Goal: Task Accomplishment & Management: Complete application form

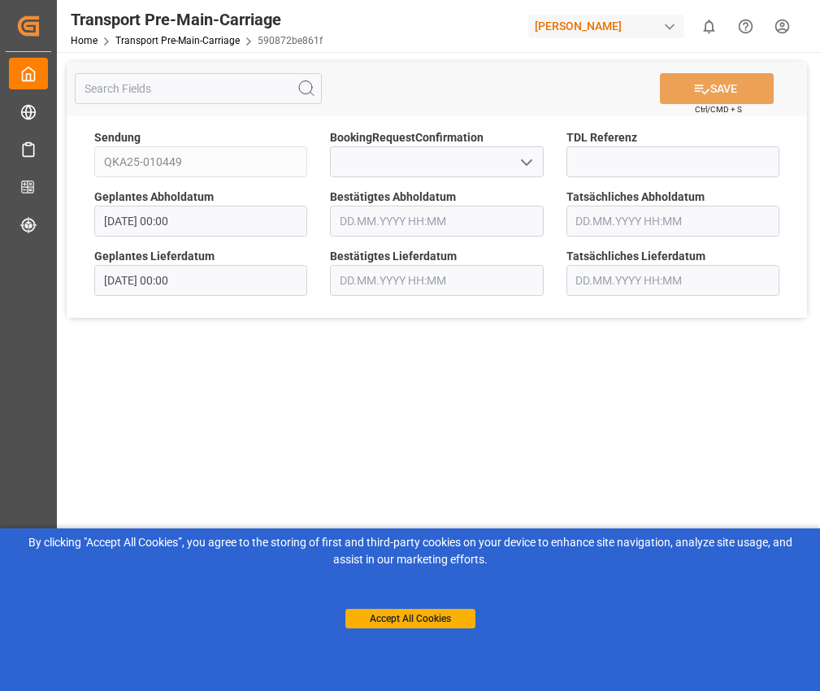
click at [526, 171] on icon "open menu" at bounding box center [527, 163] width 20 height 20
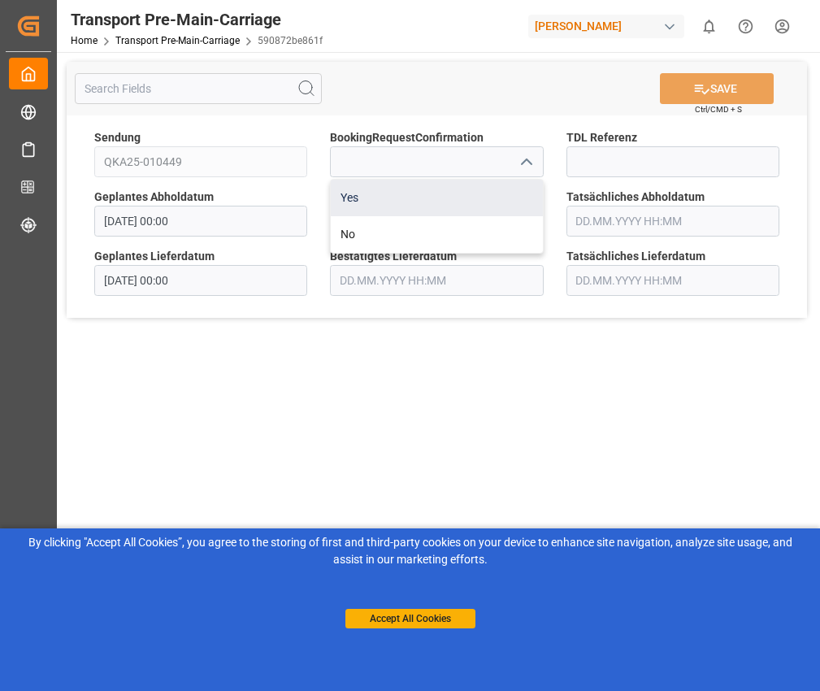
click at [448, 205] on div "Yes" at bounding box center [436, 198] width 211 height 37
type input "Yes"
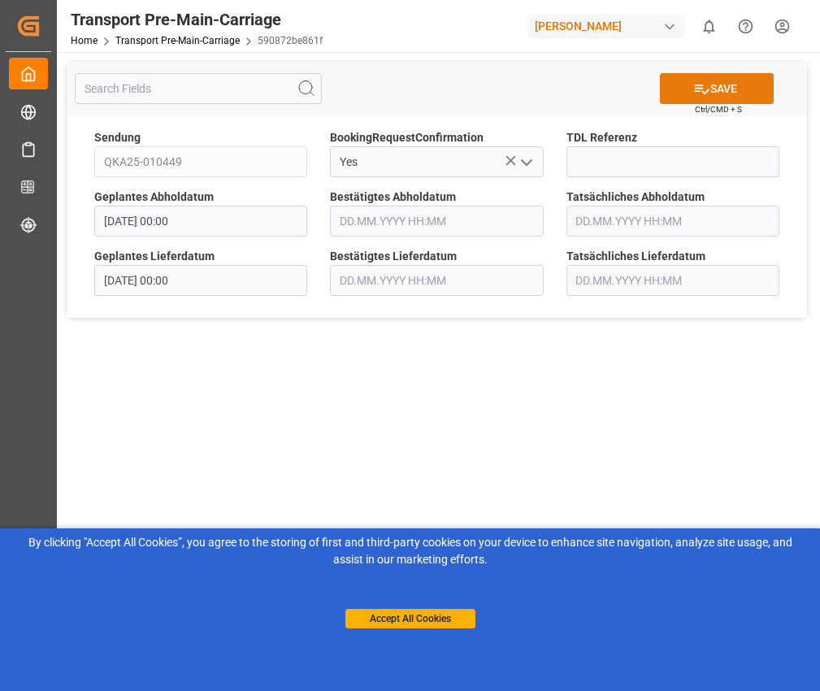
click at [694, 103] on button "SAVE" at bounding box center [717, 88] width 114 height 31
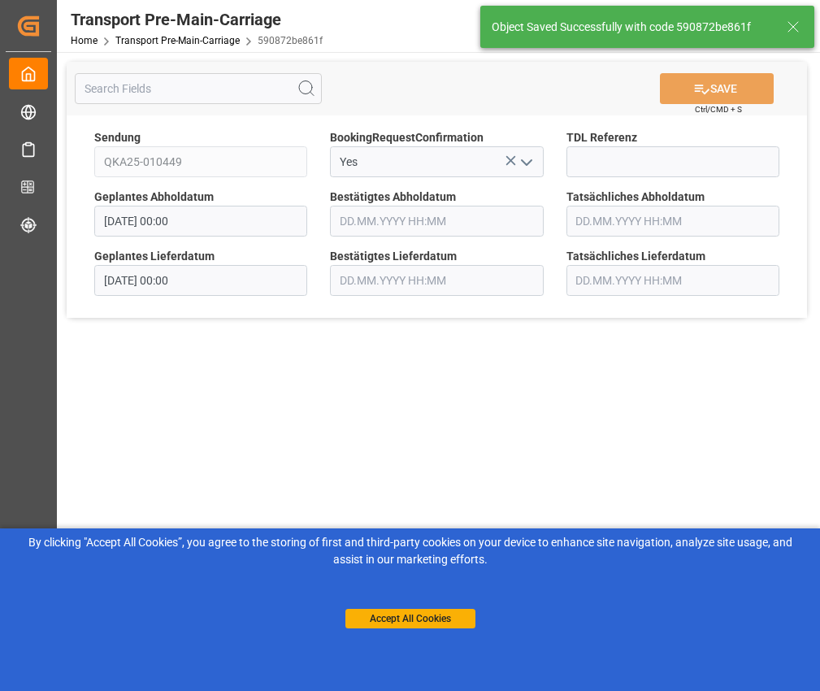
click at [798, 31] on line at bounding box center [794, 27] width 10 height 10
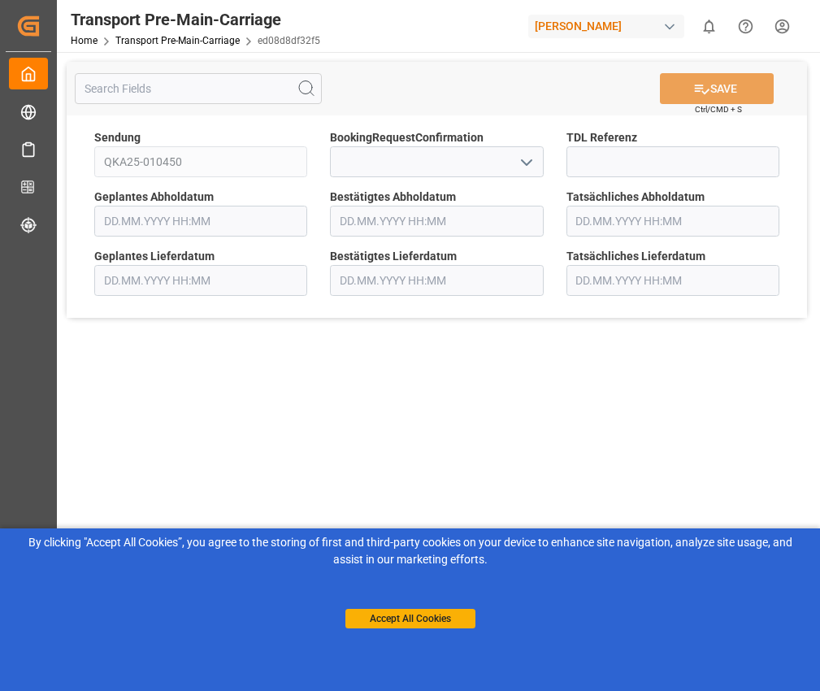
type input "[DATE] 00:00"
click at [535, 161] on icon "open menu" at bounding box center [527, 163] width 20 height 20
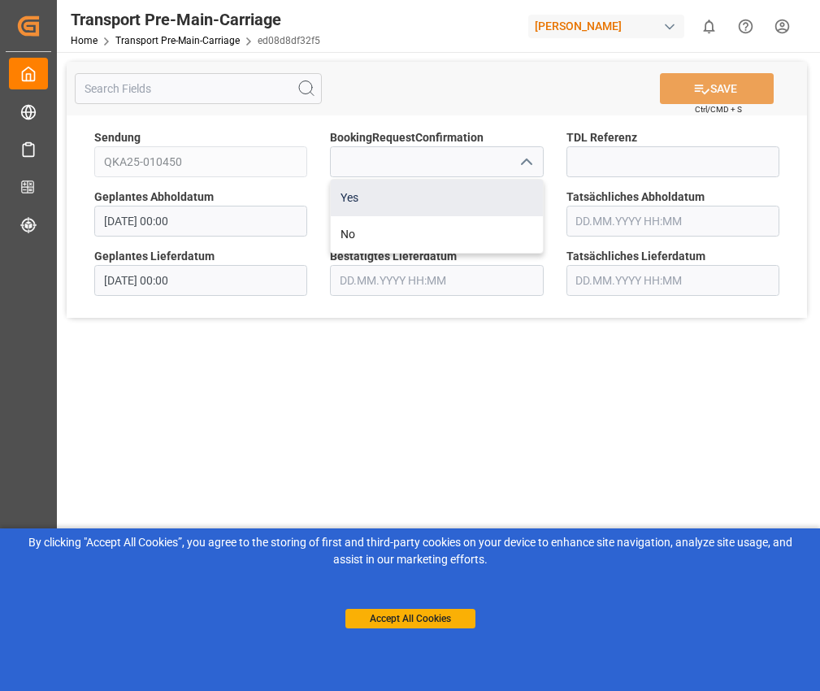
click at [474, 183] on div "Yes" at bounding box center [436, 198] width 211 height 37
type input "Yes"
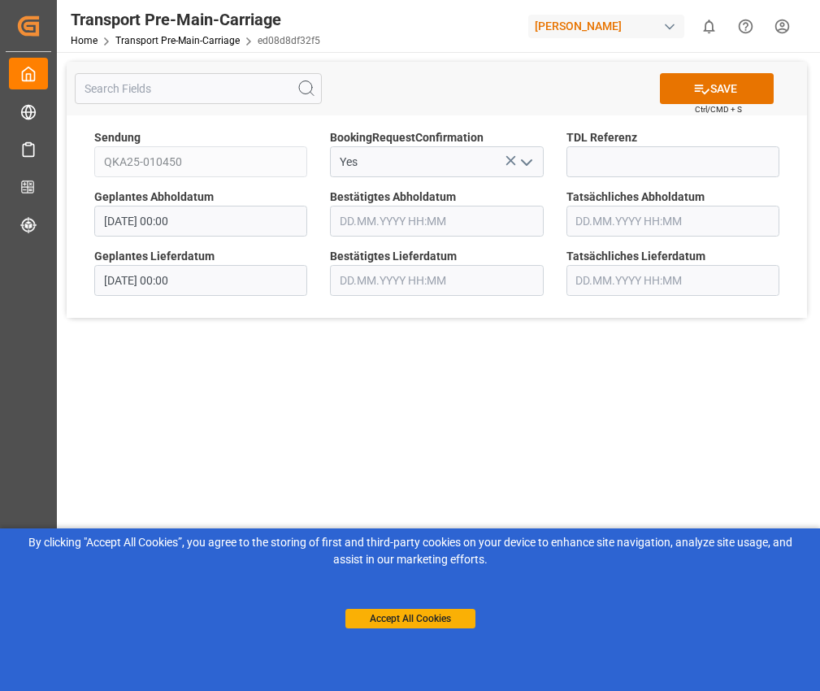
drag, startPoint x: 725, startPoint y: 84, endPoint x: 646, endPoint y: 141, distance: 97.3
click at [719, 88] on button "SAVE" at bounding box center [717, 88] width 114 height 31
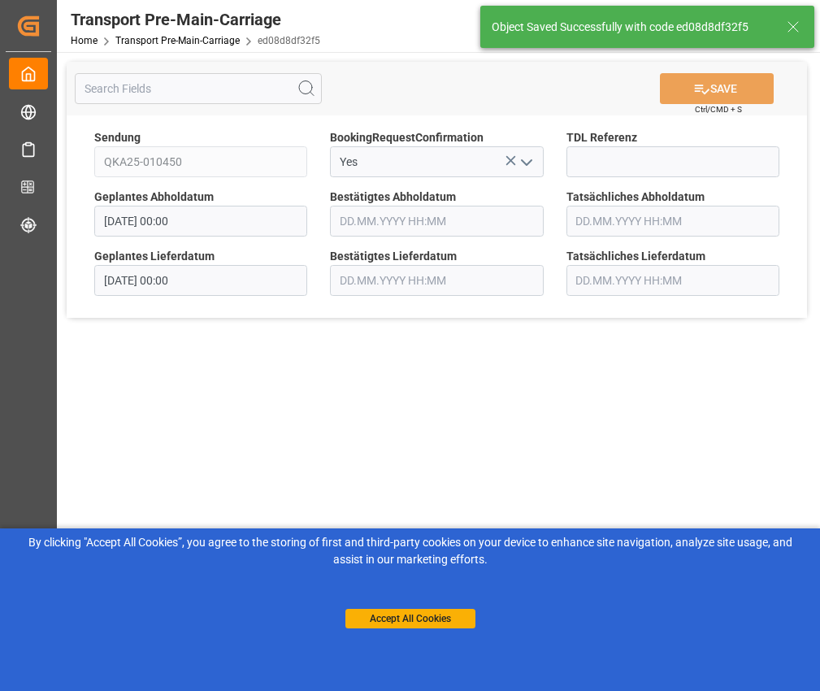
click at [792, 22] on icon at bounding box center [794, 27] width 20 height 20
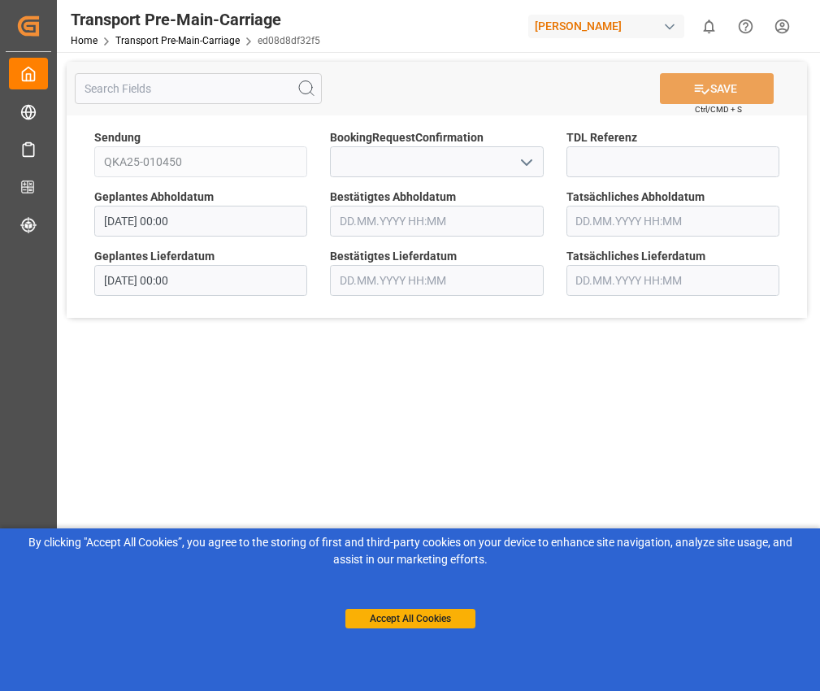
click at [521, 161] on icon "open menu" at bounding box center [527, 163] width 20 height 20
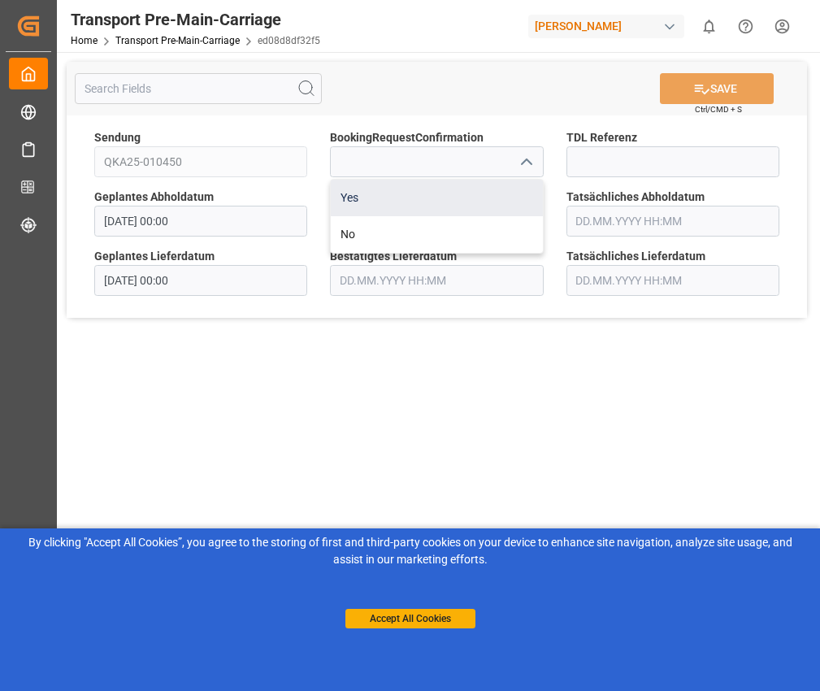
click at [479, 185] on div "Yes" at bounding box center [436, 198] width 211 height 37
type input "Yes"
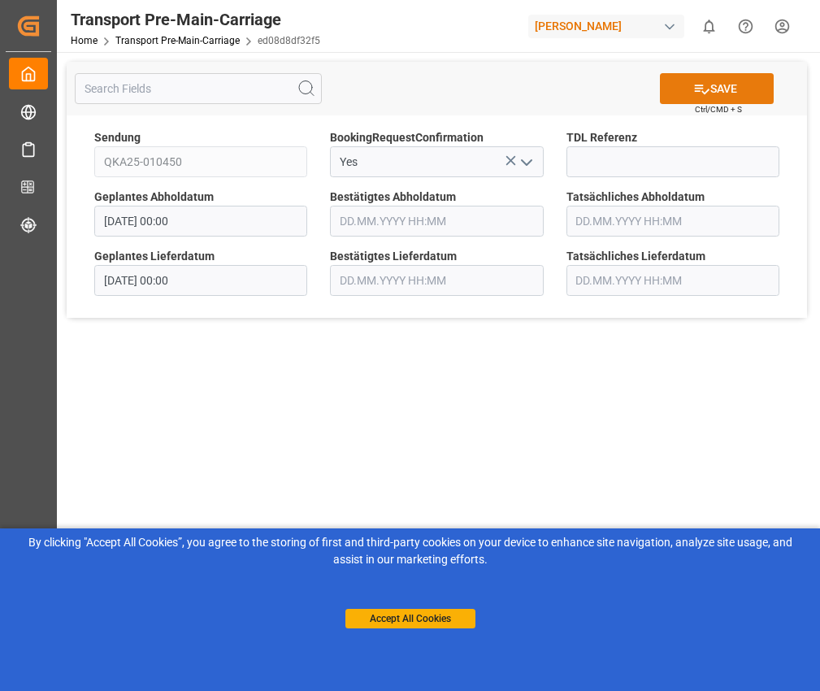
click at [741, 97] on button "SAVE" at bounding box center [717, 88] width 114 height 31
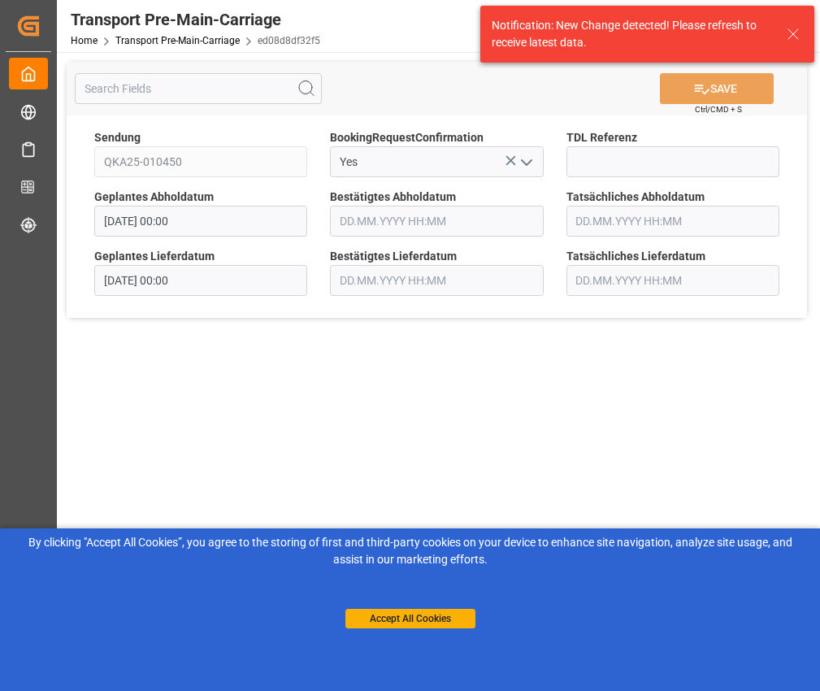
click at [782, 41] on div "Notification: New Change detected! Please refresh to receive latest data." at bounding box center [638, 34] width 292 height 34
click at [789, 36] on icon at bounding box center [794, 34] width 20 height 20
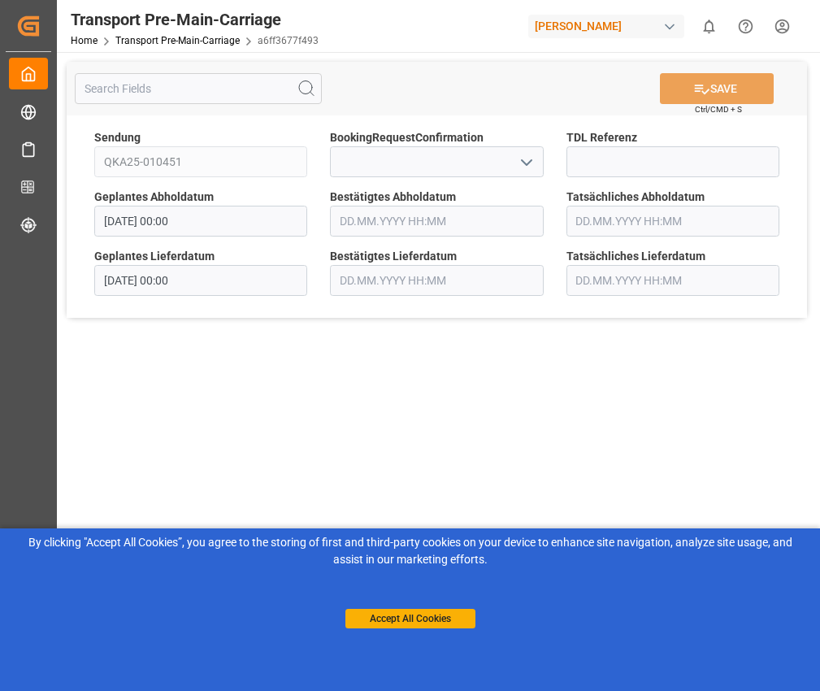
click at [533, 154] on icon "open menu" at bounding box center [527, 163] width 20 height 20
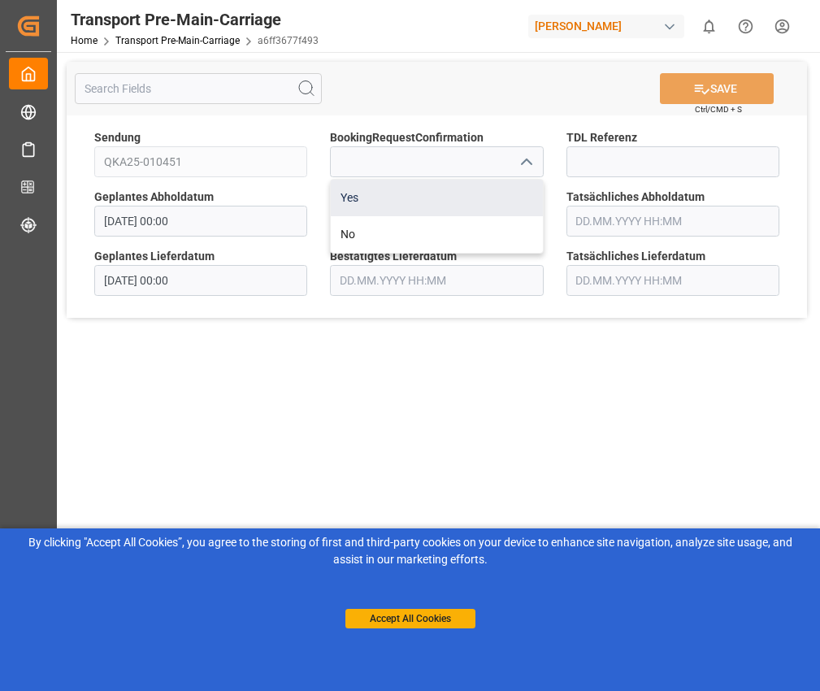
click at [481, 193] on div "Yes" at bounding box center [436, 198] width 211 height 37
type input "Yes"
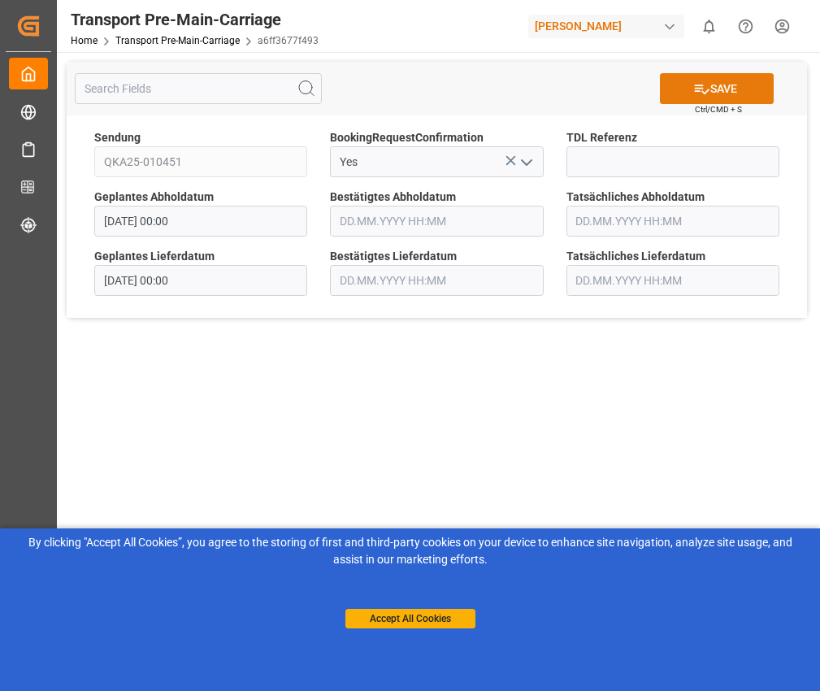
click at [728, 86] on button "SAVE" at bounding box center [717, 88] width 114 height 31
click at [524, 163] on icon "open menu" at bounding box center [527, 163] width 20 height 20
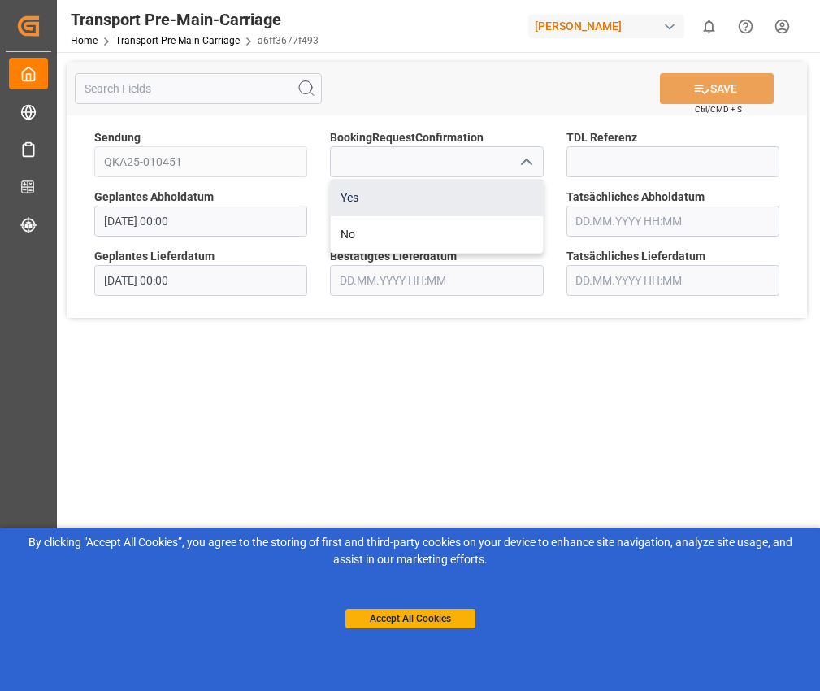
click at [457, 207] on div "Yes" at bounding box center [436, 198] width 211 height 37
type input "Yes"
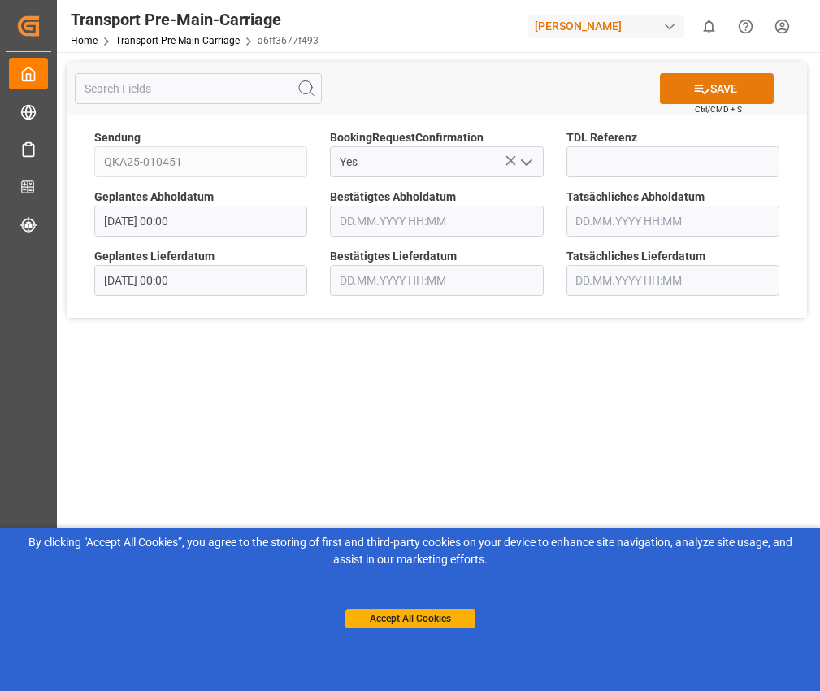
click at [715, 87] on button "SAVE" at bounding box center [717, 88] width 114 height 31
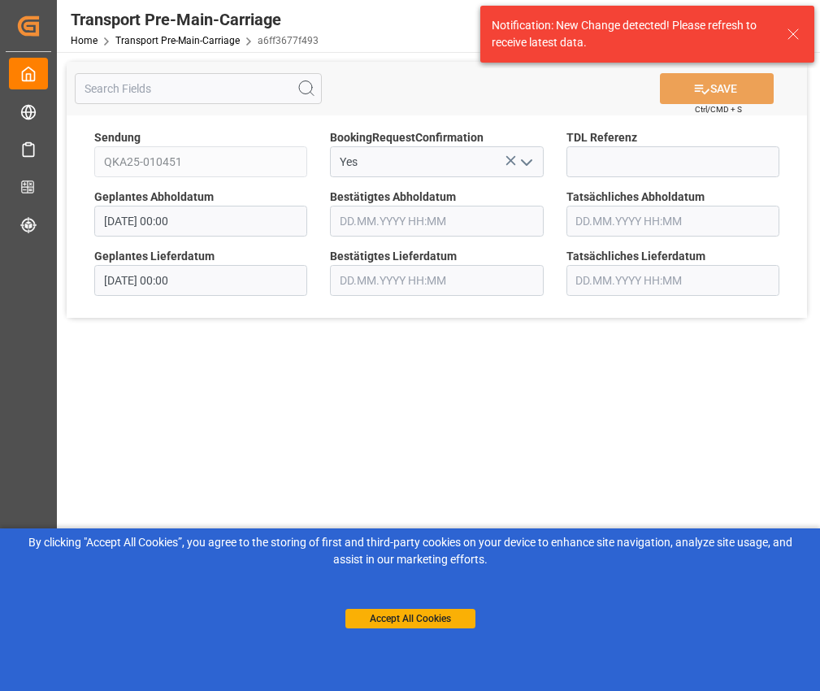
click at [794, 38] on icon at bounding box center [794, 34] width 20 height 20
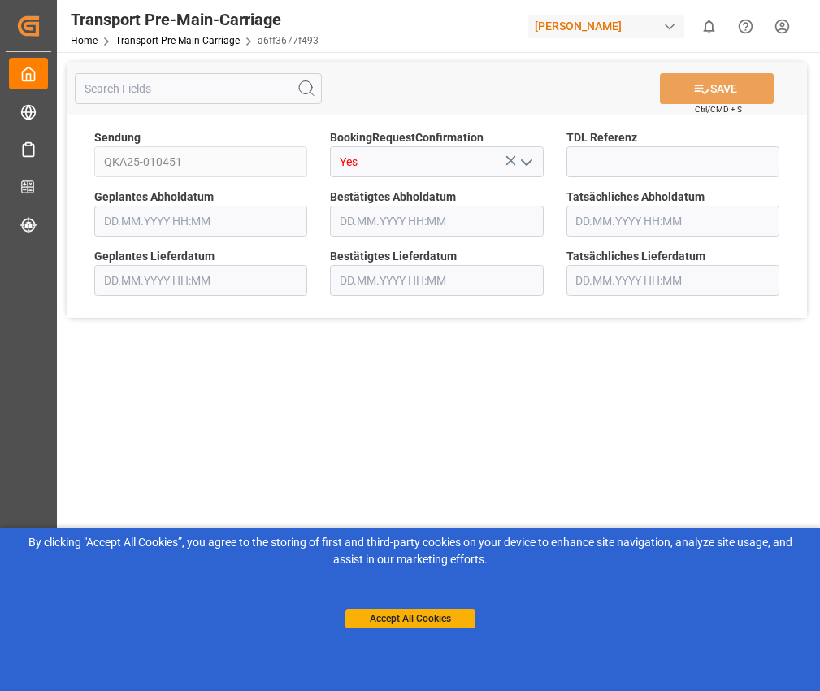
type input "[DATE] 00:00"
click at [533, 164] on icon "open menu" at bounding box center [527, 163] width 20 height 20
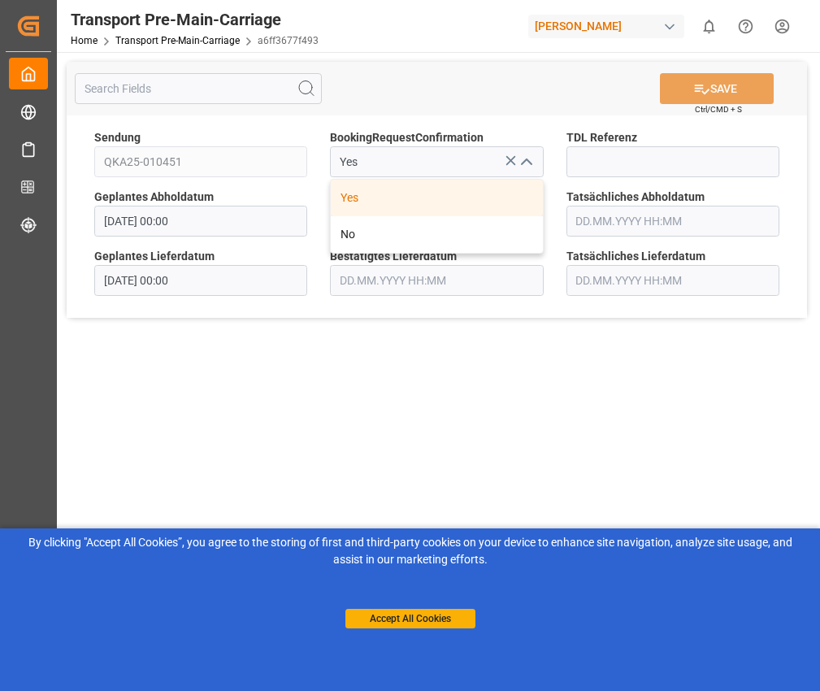
click at [472, 189] on div "Yes" at bounding box center [436, 198] width 211 height 37
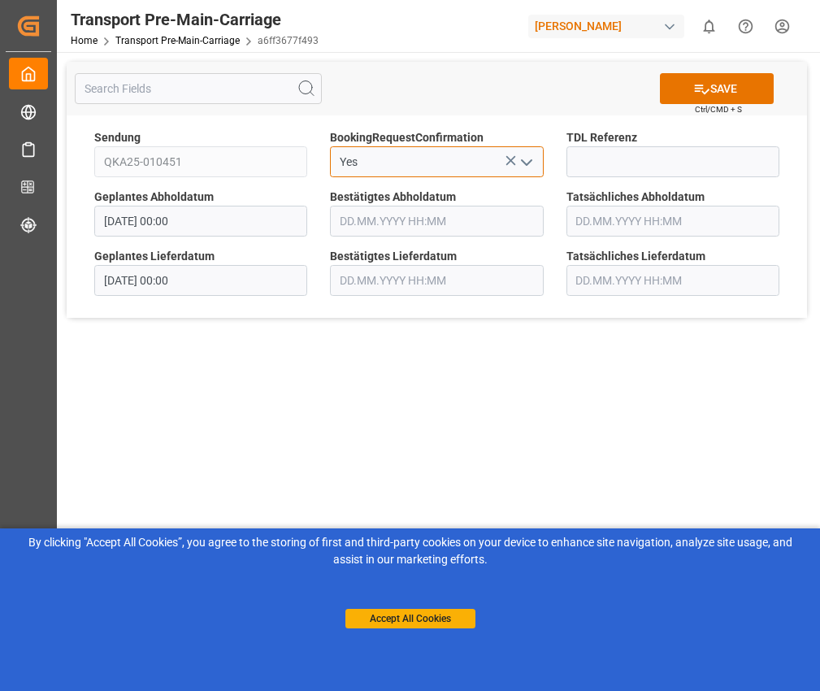
click at [498, 160] on input "Yes" at bounding box center [436, 161] width 213 height 31
click at [506, 161] on icon at bounding box center [510, 160] width 17 height 17
click at [527, 163] on icon "open menu" at bounding box center [527, 163] width 20 height 20
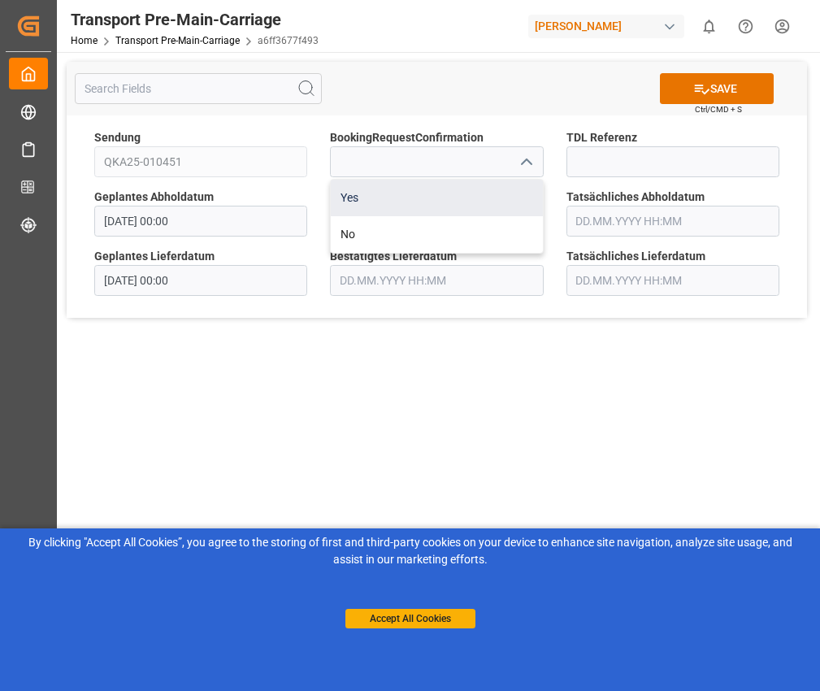
click at [486, 199] on div "Yes" at bounding box center [436, 198] width 211 height 37
type input "Yes"
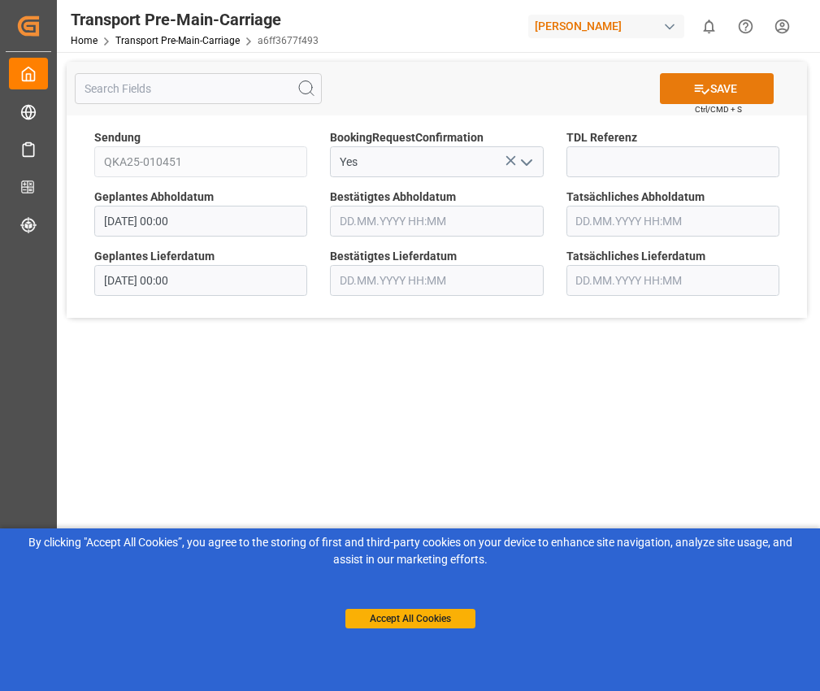
click at [749, 84] on button "SAVE" at bounding box center [717, 88] width 114 height 31
